Goal: Task Accomplishment & Management: Manage account settings

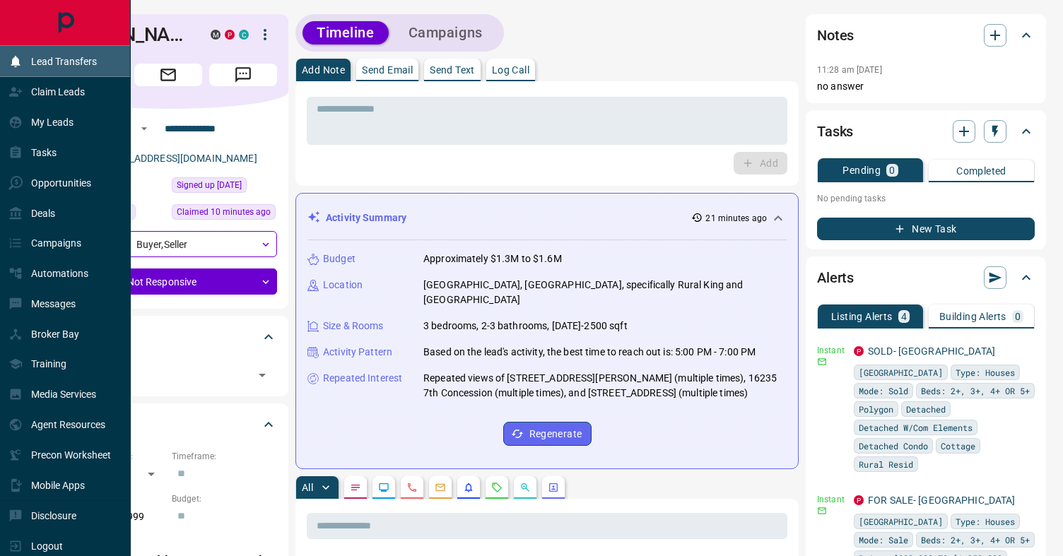
click at [65, 72] on div "Lead Transfers" at bounding box center [52, 60] width 88 height 23
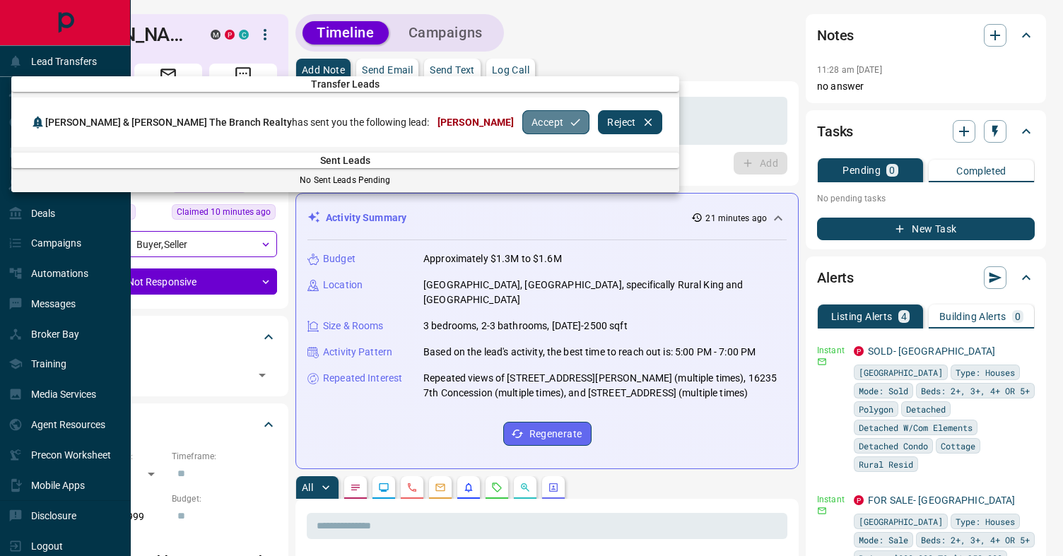
click at [523, 124] on button "Accept" at bounding box center [556, 122] width 67 height 24
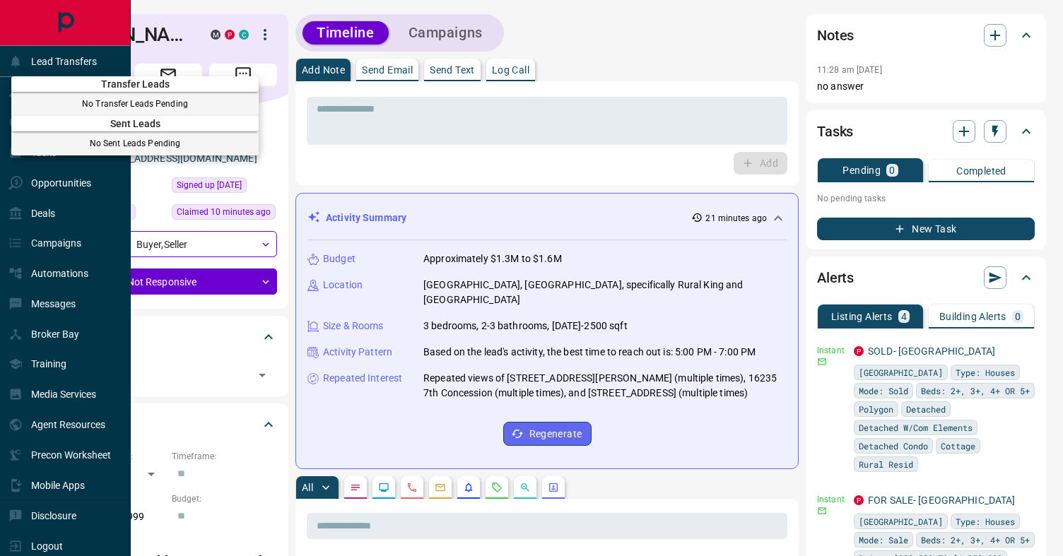
click at [480, 136] on div at bounding box center [531, 278] width 1063 height 556
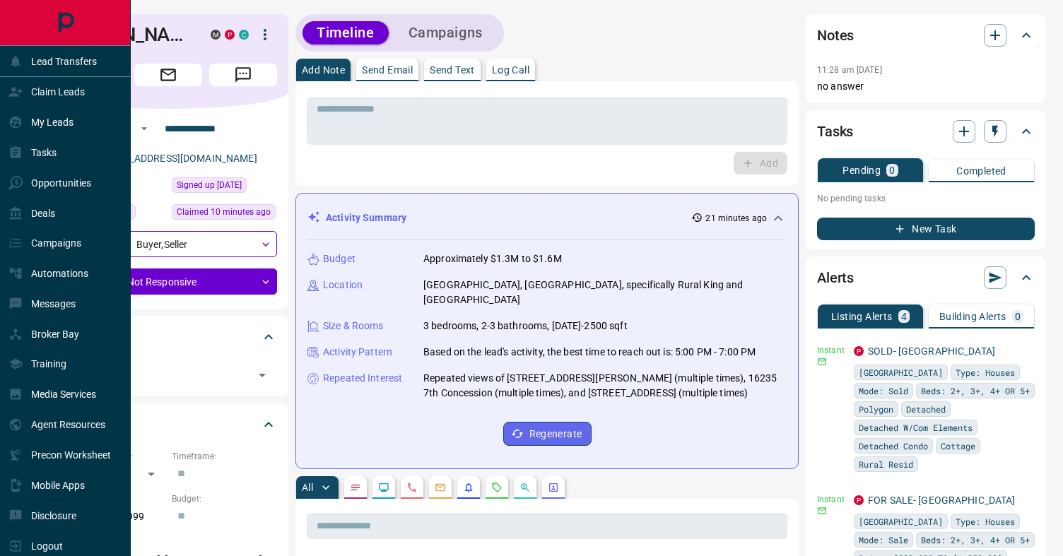
click at [456, 180] on div "* ​ Add" at bounding box center [547, 133] width 503 height 105
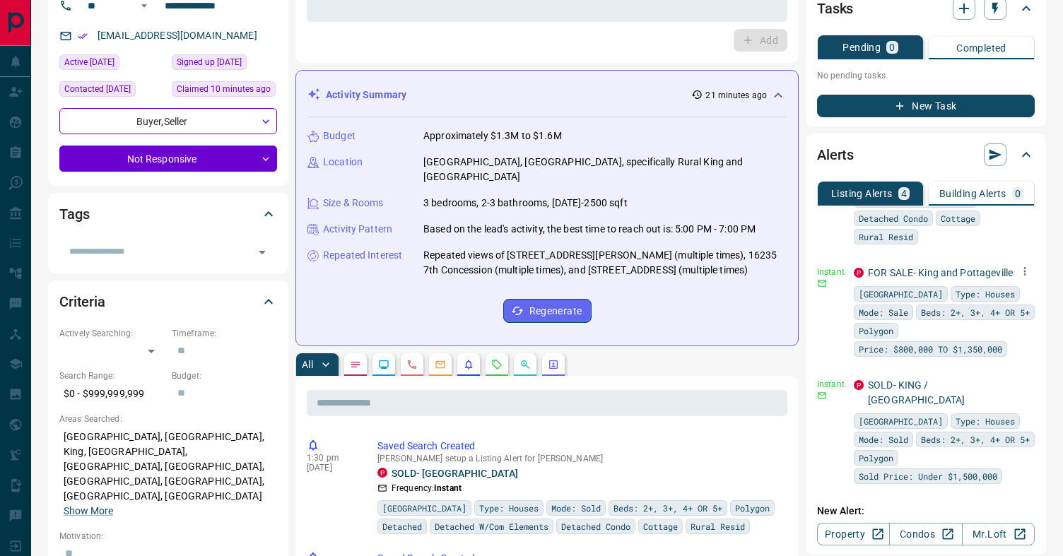
scroll to position [142, 0]
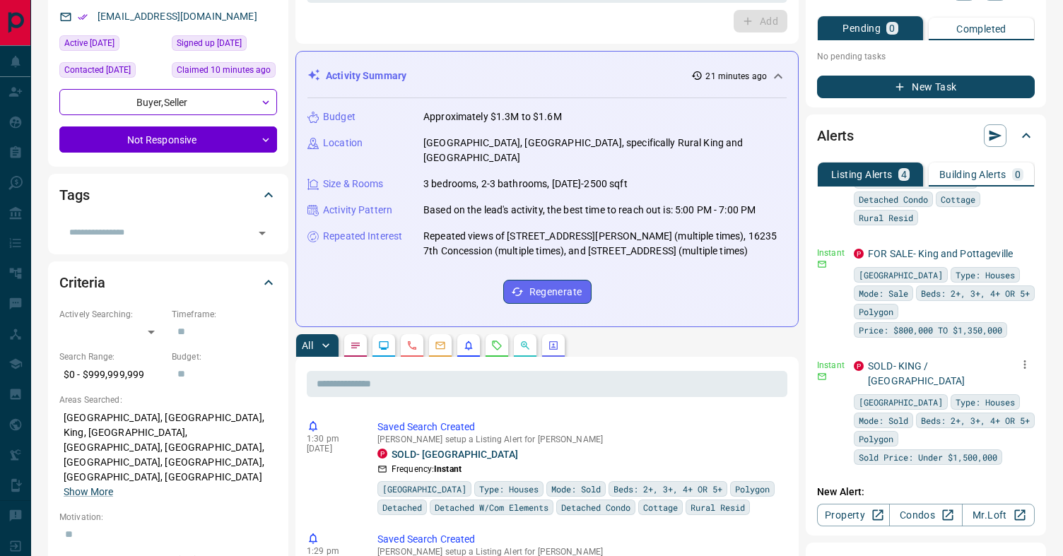
click at [1019, 371] on icon "button" at bounding box center [1025, 365] width 13 height 13
click at [1024, 298] on div at bounding box center [531, 278] width 1063 height 556
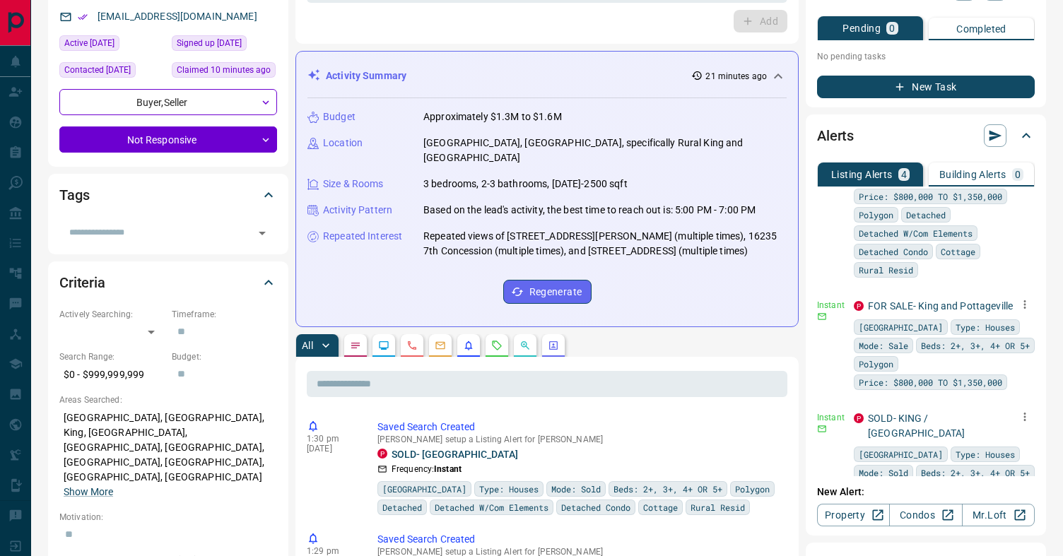
scroll to position [276, 0]
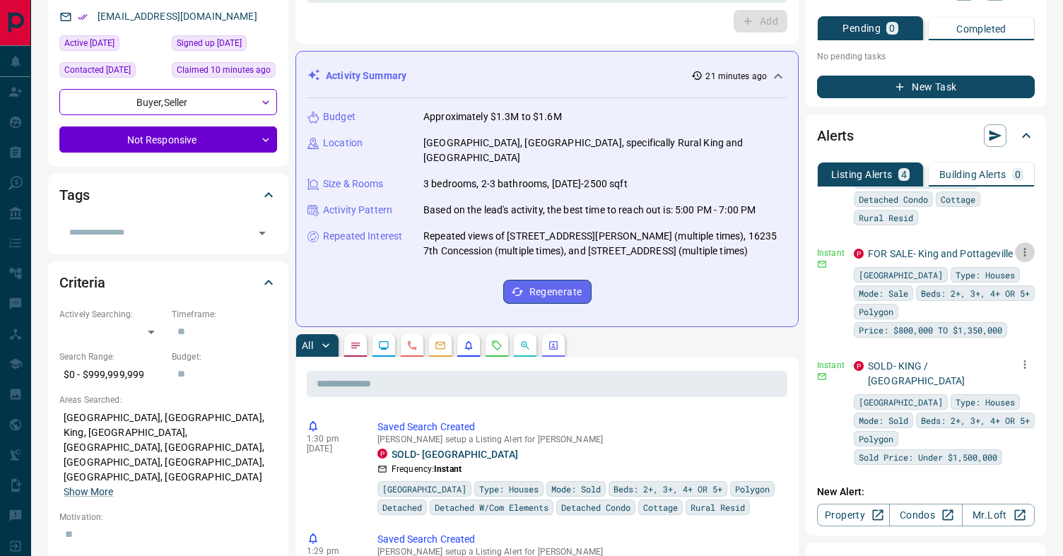
click at [1022, 259] on icon "button" at bounding box center [1025, 252] width 13 height 13
click at [1013, 318] on link "Edit" at bounding box center [999, 316] width 31 height 13
click at [11, 62] on div at bounding box center [531, 278] width 1063 height 556
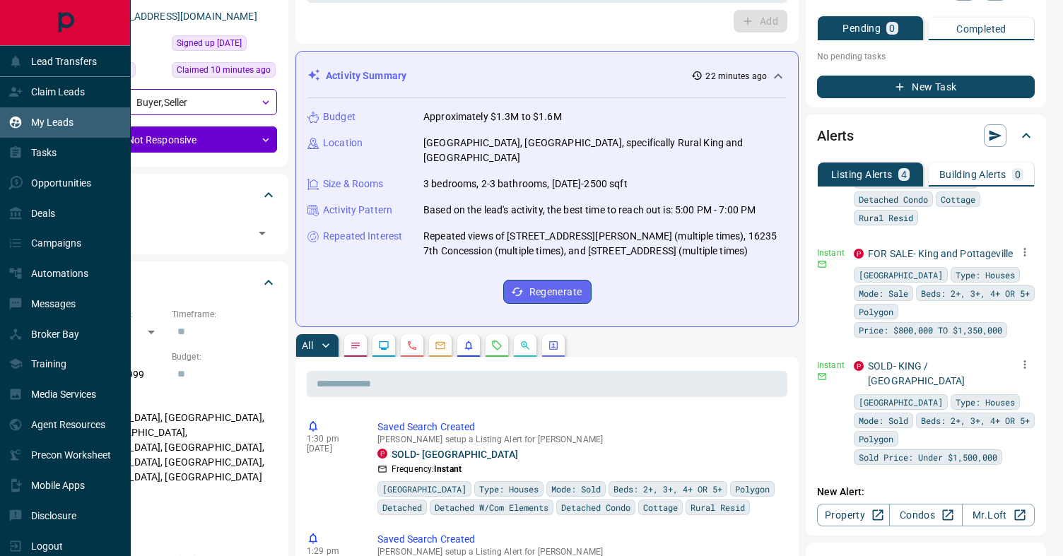
click at [77, 120] on div "My Leads" at bounding box center [65, 122] width 131 height 30
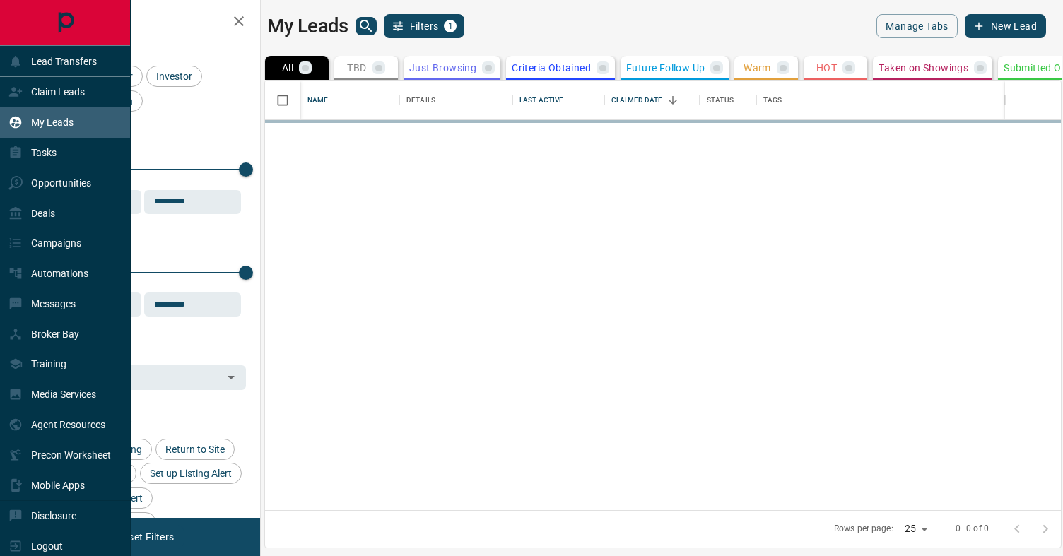
scroll to position [430, 796]
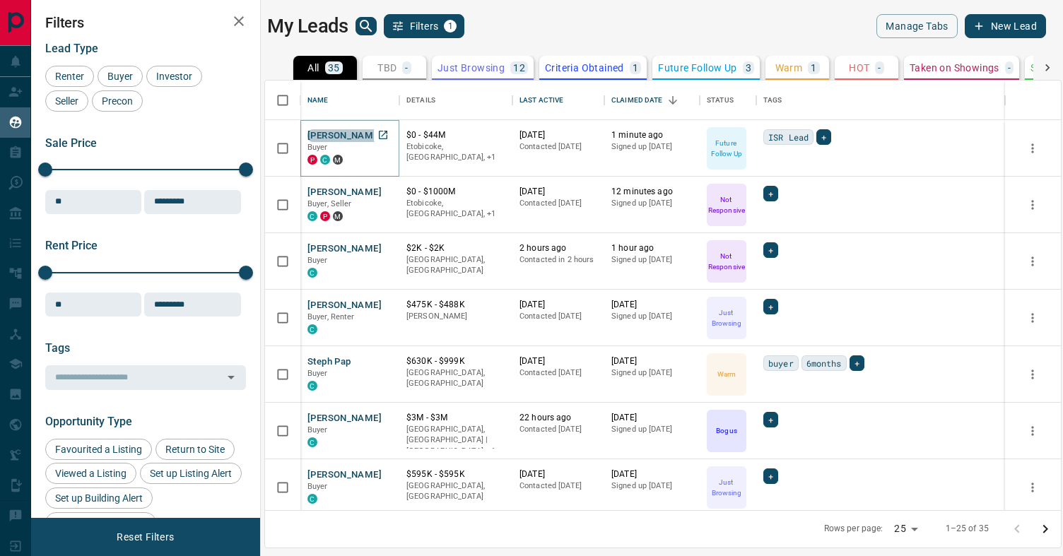
click at [351, 131] on button "[PERSON_NAME]" at bounding box center [345, 135] width 74 height 13
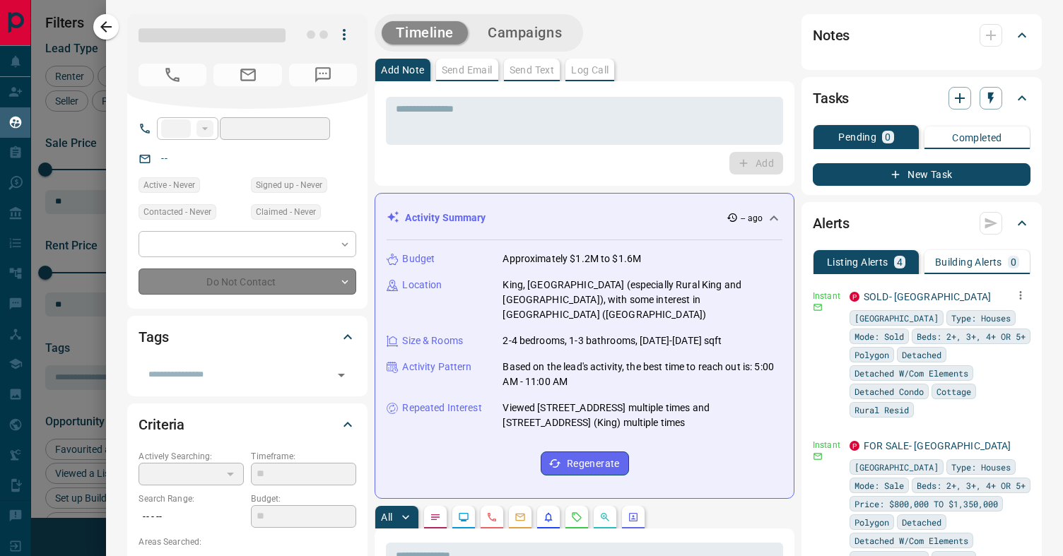
type input "**"
type input "**********"
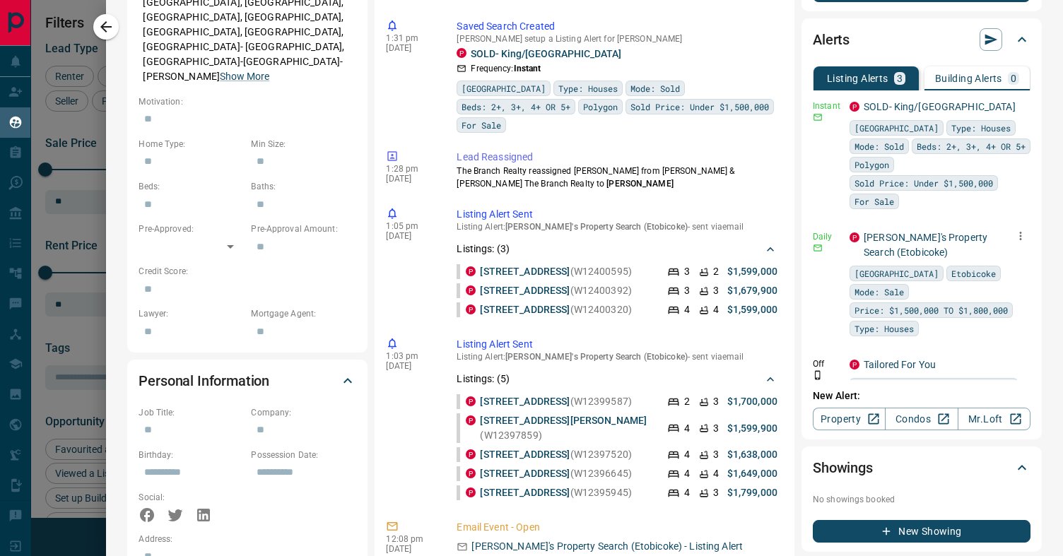
scroll to position [0, 0]
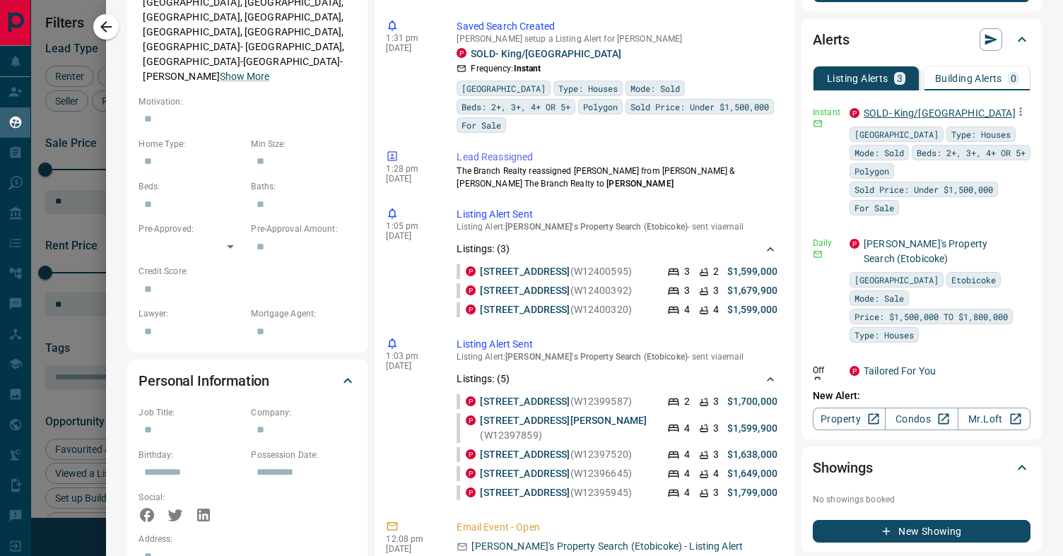
click at [914, 117] on link "SOLD- King/[GEOGRAPHIC_DATA]" at bounding box center [940, 112] width 152 height 11
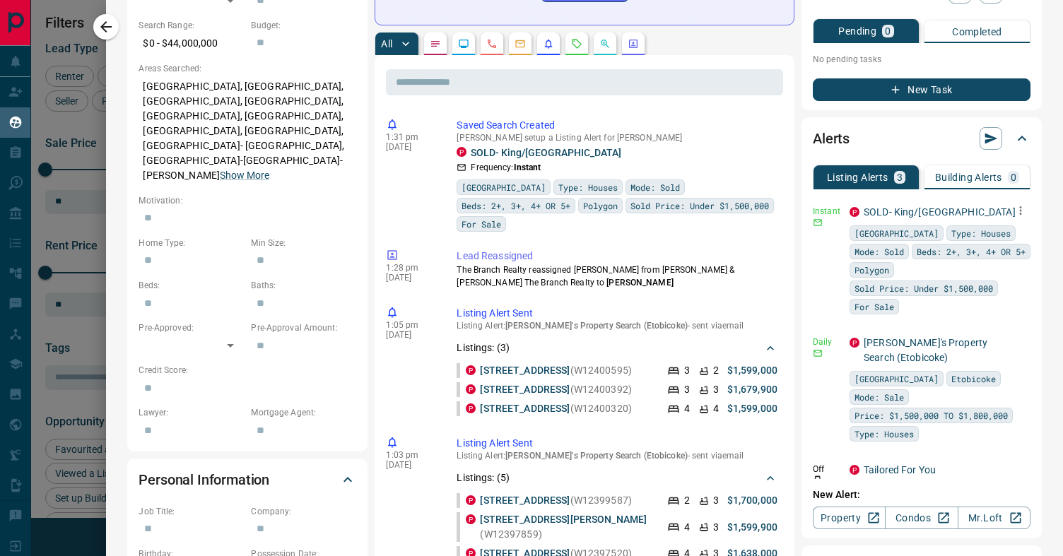
scroll to position [472, 0]
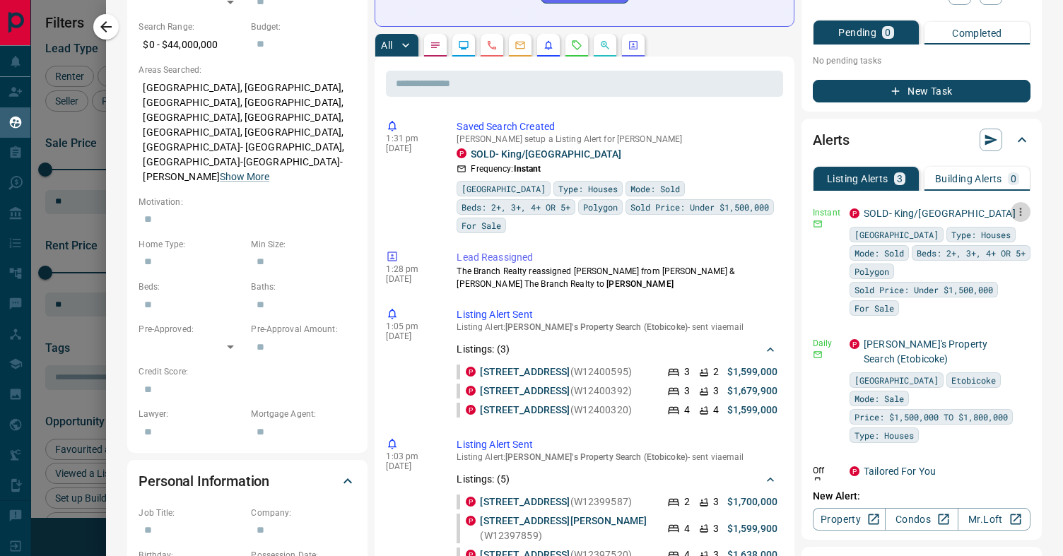
click at [1022, 210] on icon "button" at bounding box center [1021, 212] width 13 height 13
click at [996, 260] on link "Edit" at bounding box center [994, 261] width 31 height 13
click at [106, 25] on div at bounding box center [531, 278] width 1063 height 556
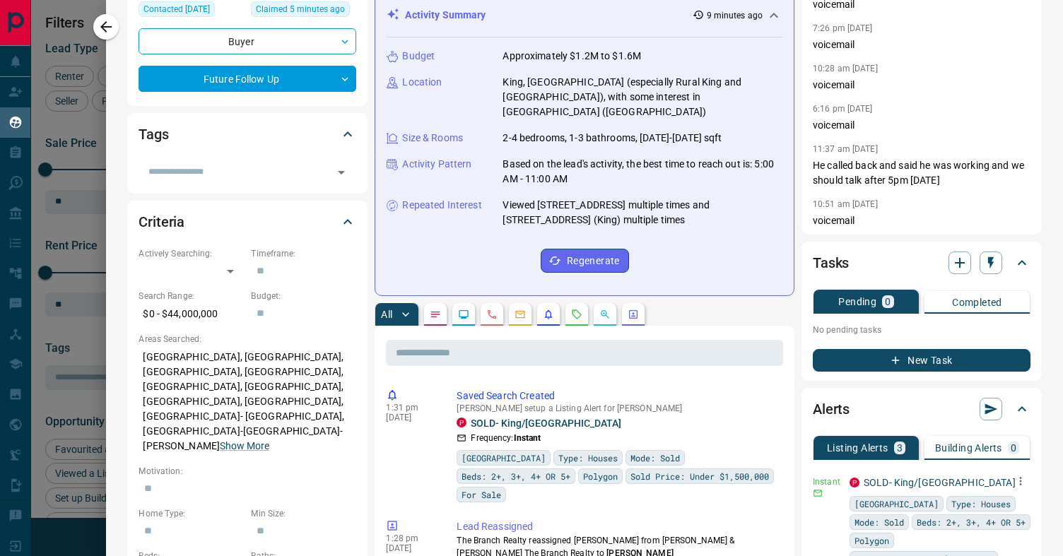
scroll to position [0, 0]
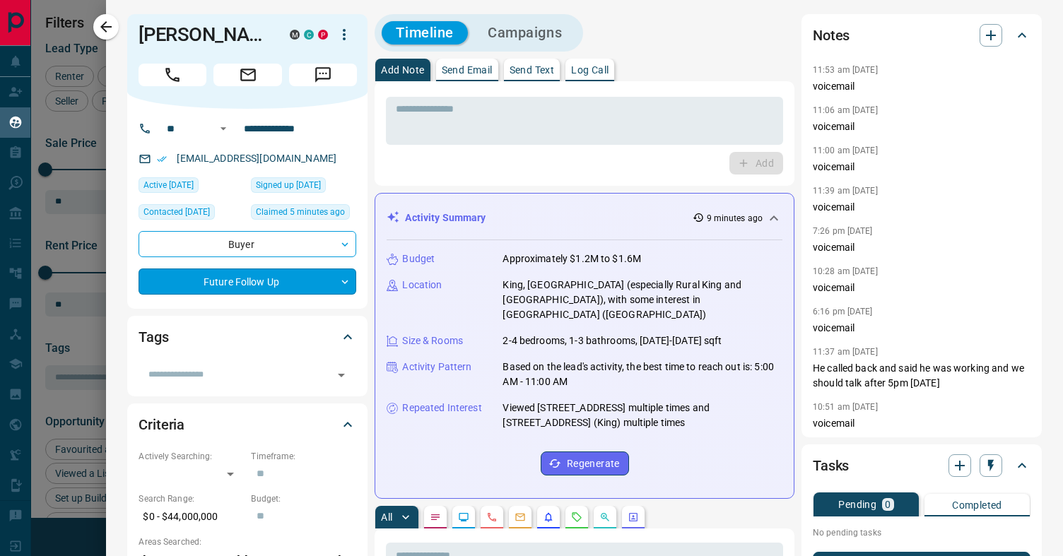
click at [313, 307] on body "Lead Transfers Claim Leads My Leads Tasks Opportunities Deals Campaigns Automat…" at bounding box center [531, 269] width 1063 height 539
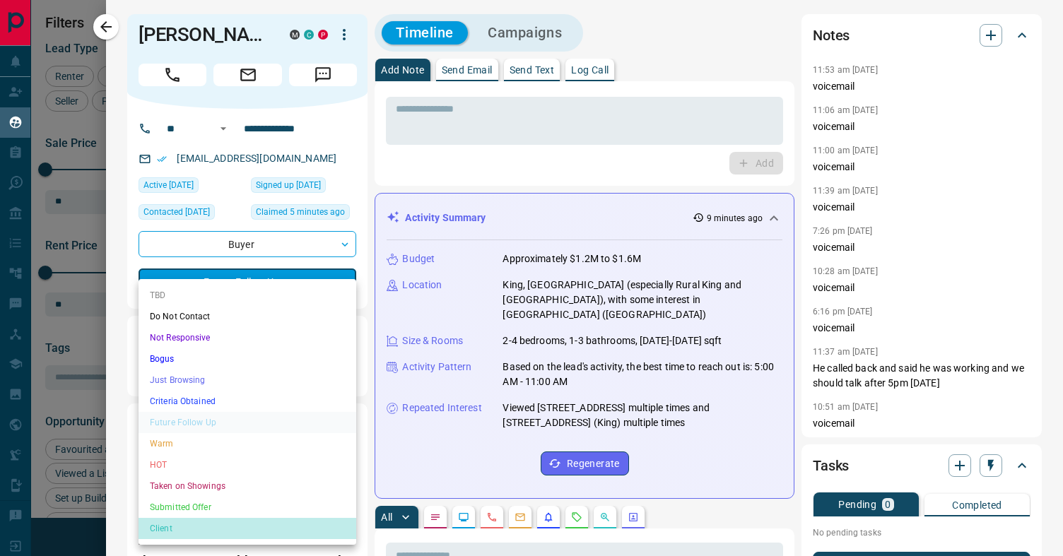
click at [204, 529] on li "Client" at bounding box center [248, 528] width 218 height 21
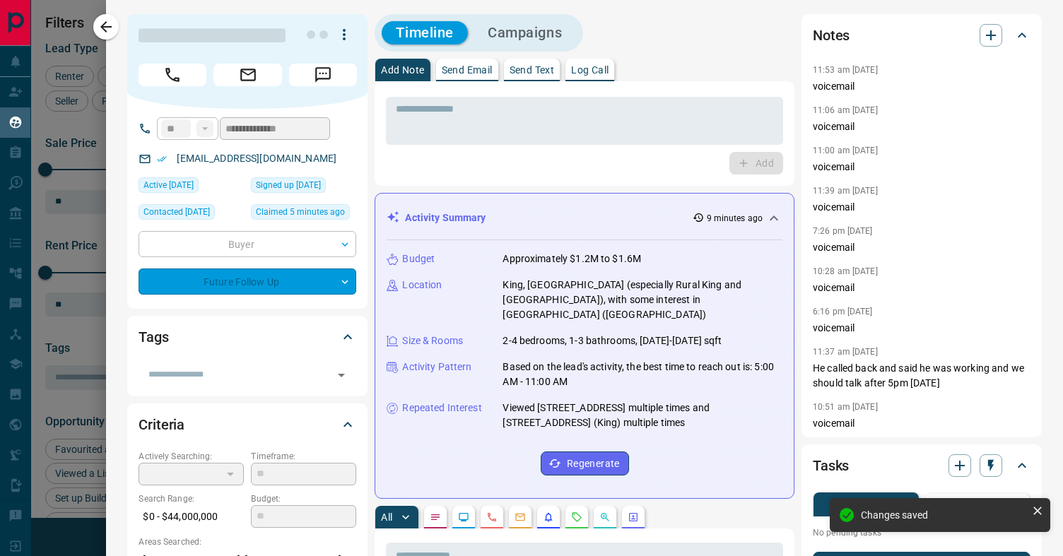
type input "**"
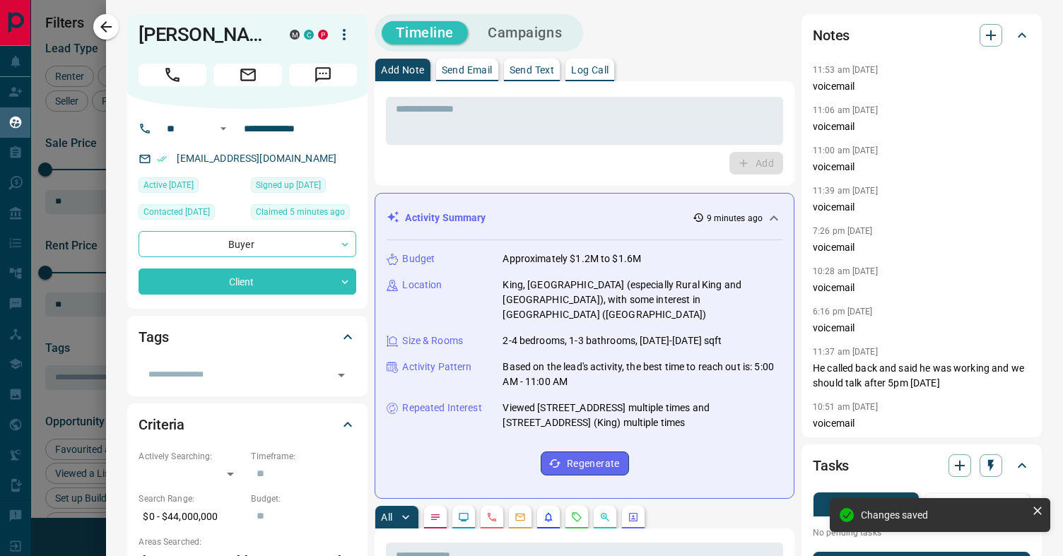
drag, startPoint x: 106, startPoint y: 30, endPoint x: 115, endPoint y: 32, distance: 9.4
click at [106, 30] on icon "button" at bounding box center [106, 26] width 17 height 17
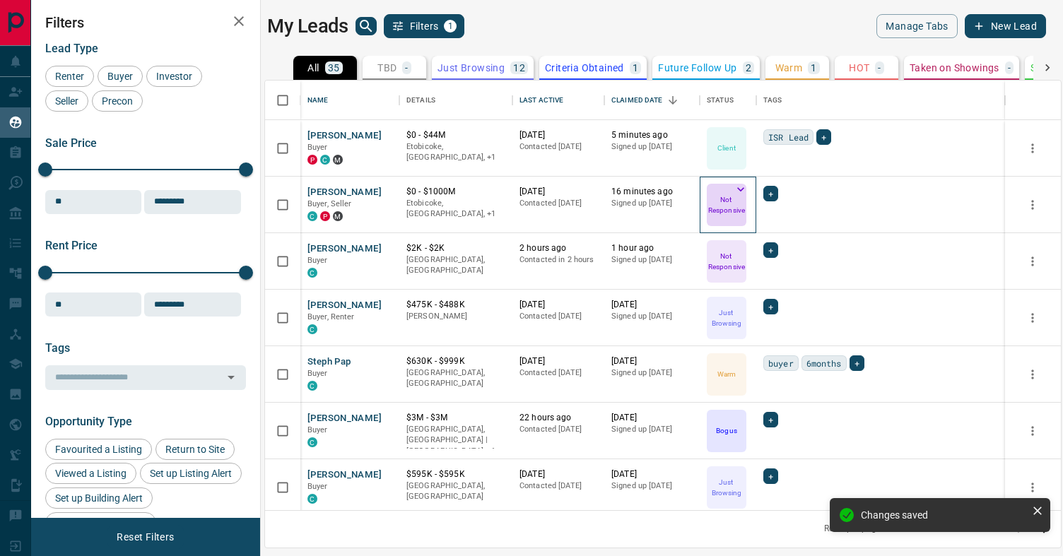
click at [731, 212] on p "Not Responsive" at bounding box center [727, 204] width 37 height 21
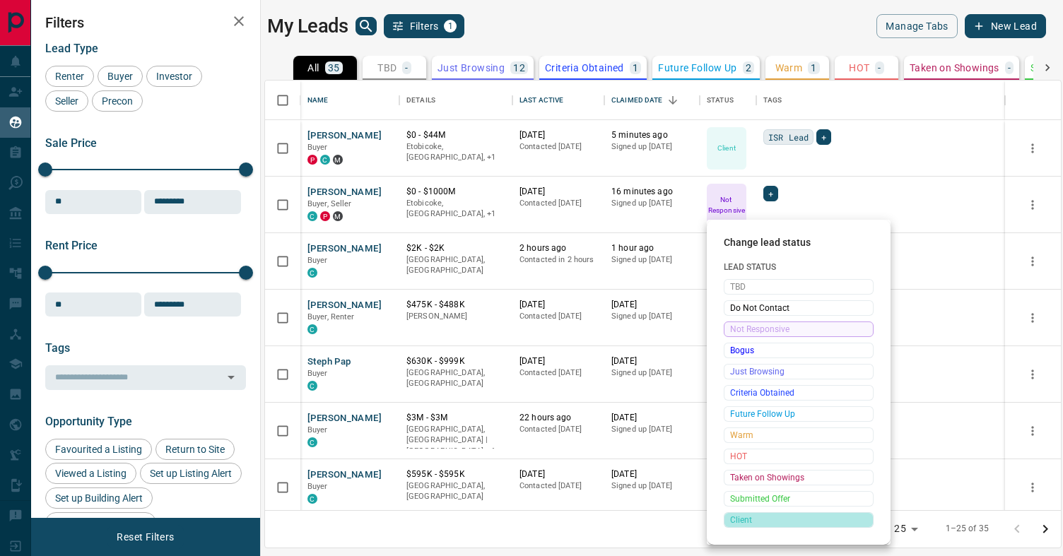
click at [759, 520] on span "Client" at bounding box center [798, 520] width 137 height 14
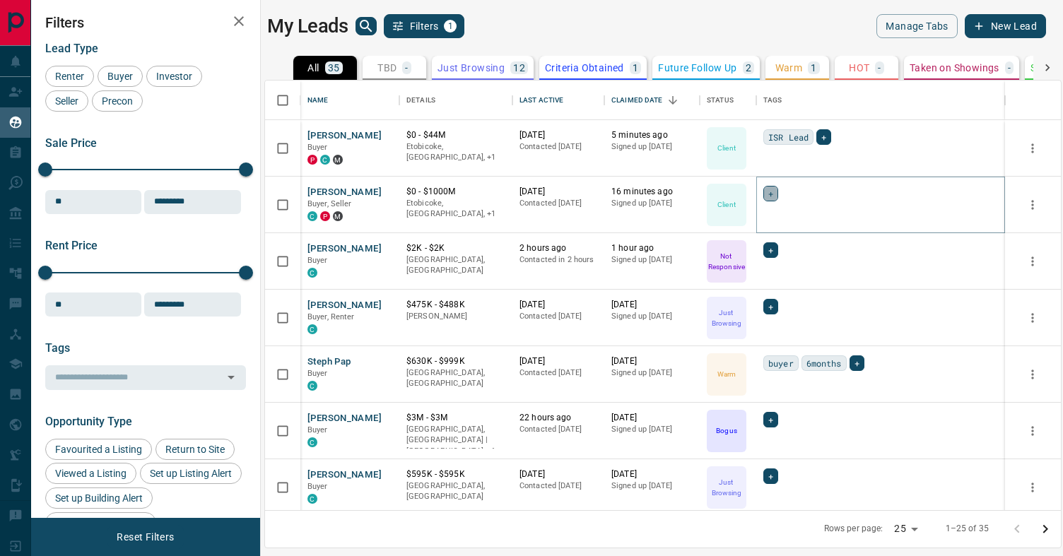
click at [771, 194] on span "+" at bounding box center [771, 194] width 5 height 14
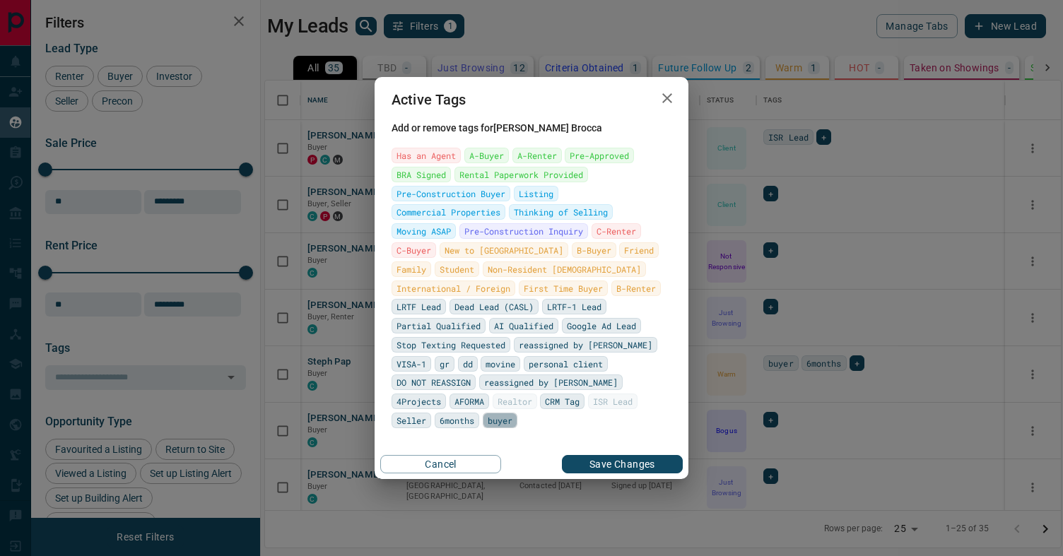
click at [513, 414] on span "buyer" at bounding box center [500, 421] width 25 height 14
click at [555, 371] on span "personal client" at bounding box center [566, 364] width 74 height 14
click at [426, 414] on span "Seller" at bounding box center [412, 421] width 30 height 14
click at [622, 467] on button "Save Changes" at bounding box center [622, 464] width 121 height 18
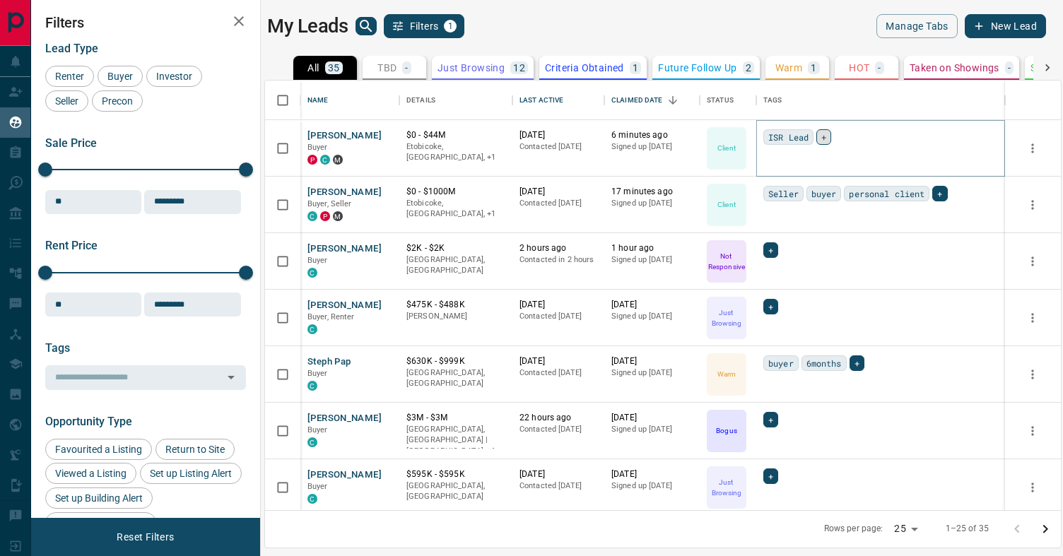
click at [829, 138] on div "+" at bounding box center [824, 137] width 15 height 16
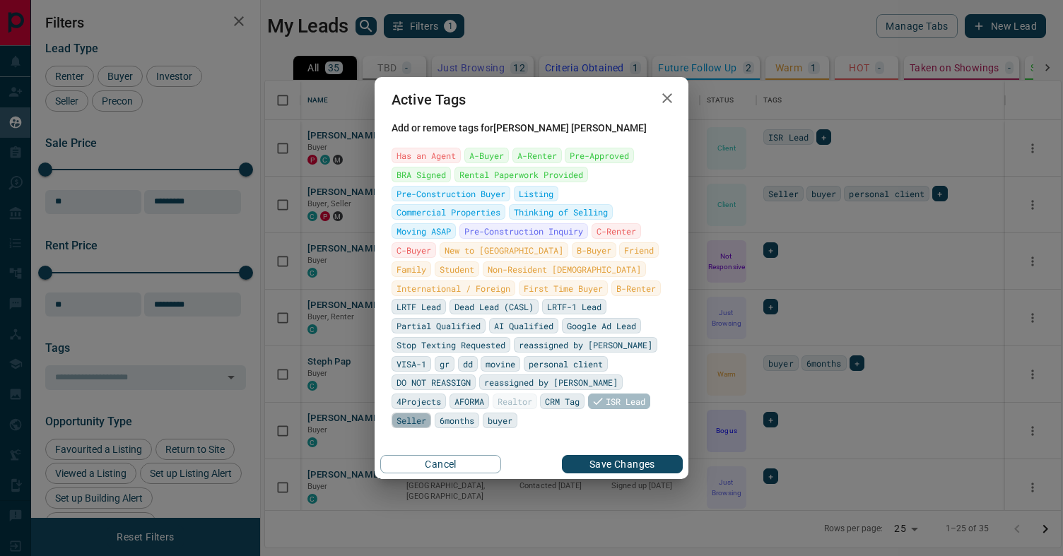
click at [426, 414] on span "Seller" at bounding box center [412, 421] width 30 height 14
click at [525, 414] on span "buyer" at bounding box center [513, 421] width 25 height 14
click at [477, 415] on div "Has an Agent A-Buyer A-Renter Pre-Approved BRA Signed Rental Paperwork Provided…" at bounding box center [532, 288] width 280 height 281
drag, startPoint x: 508, startPoint y: 373, endPoint x: 511, endPoint y: 380, distance: 7.6
click at [529, 371] on span "personal client" at bounding box center [566, 364] width 74 height 14
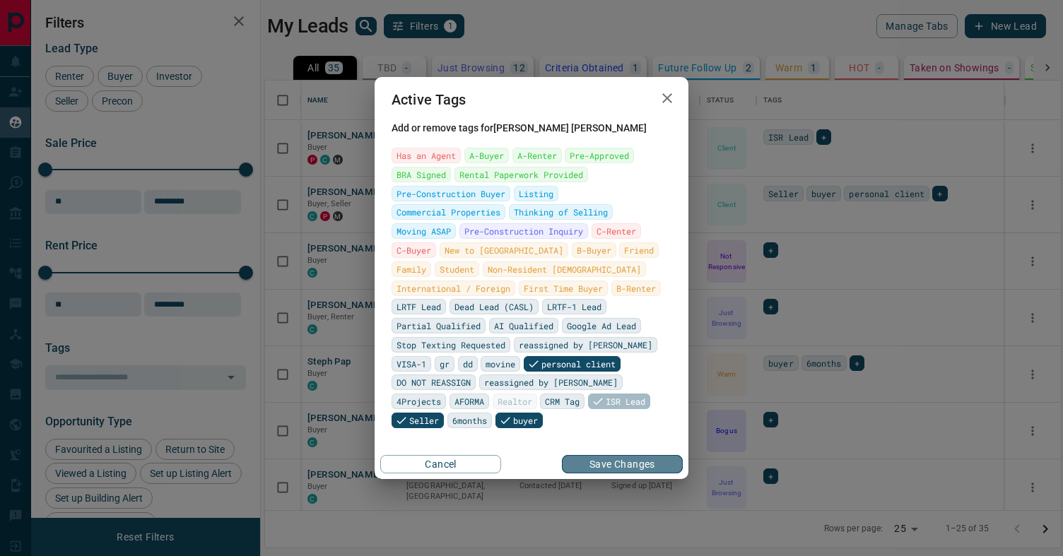
click at [639, 467] on button "Save Changes" at bounding box center [622, 464] width 121 height 18
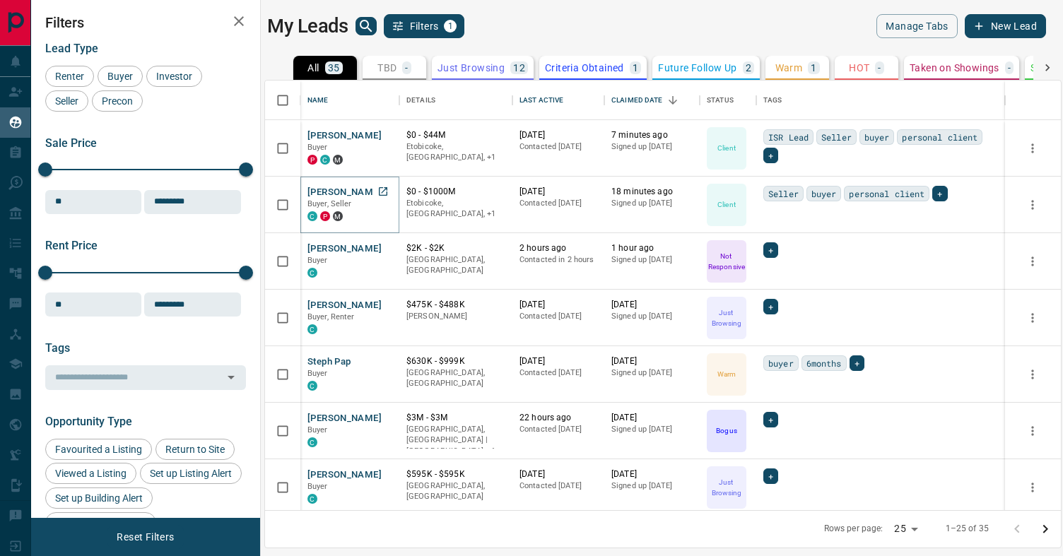
click at [351, 192] on button "[PERSON_NAME]" at bounding box center [345, 192] width 74 height 13
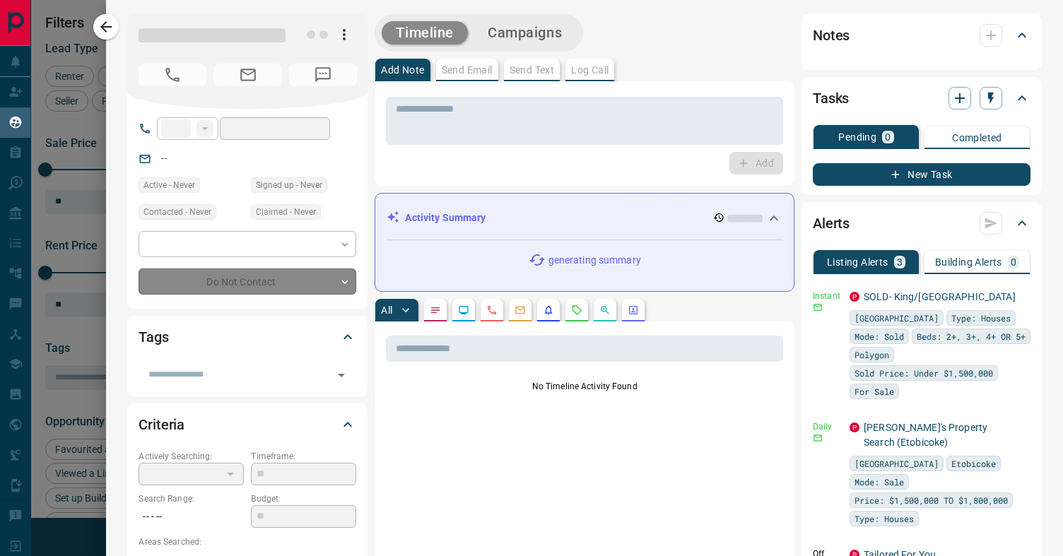
type input "**"
type input "**********"
type input "**"
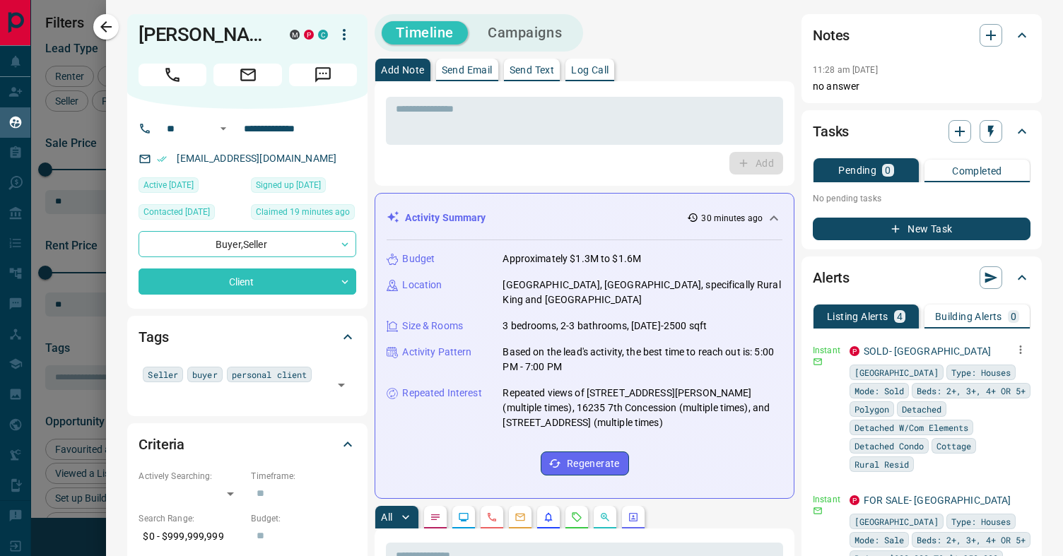
click at [1018, 347] on icon "button" at bounding box center [1021, 350] width 13 height 13
click at [995, 404] on link "Edit" at bounding box center [994, 398] width 31 height 13
